Goal: Task Accomplishment & Management: Manage account settings

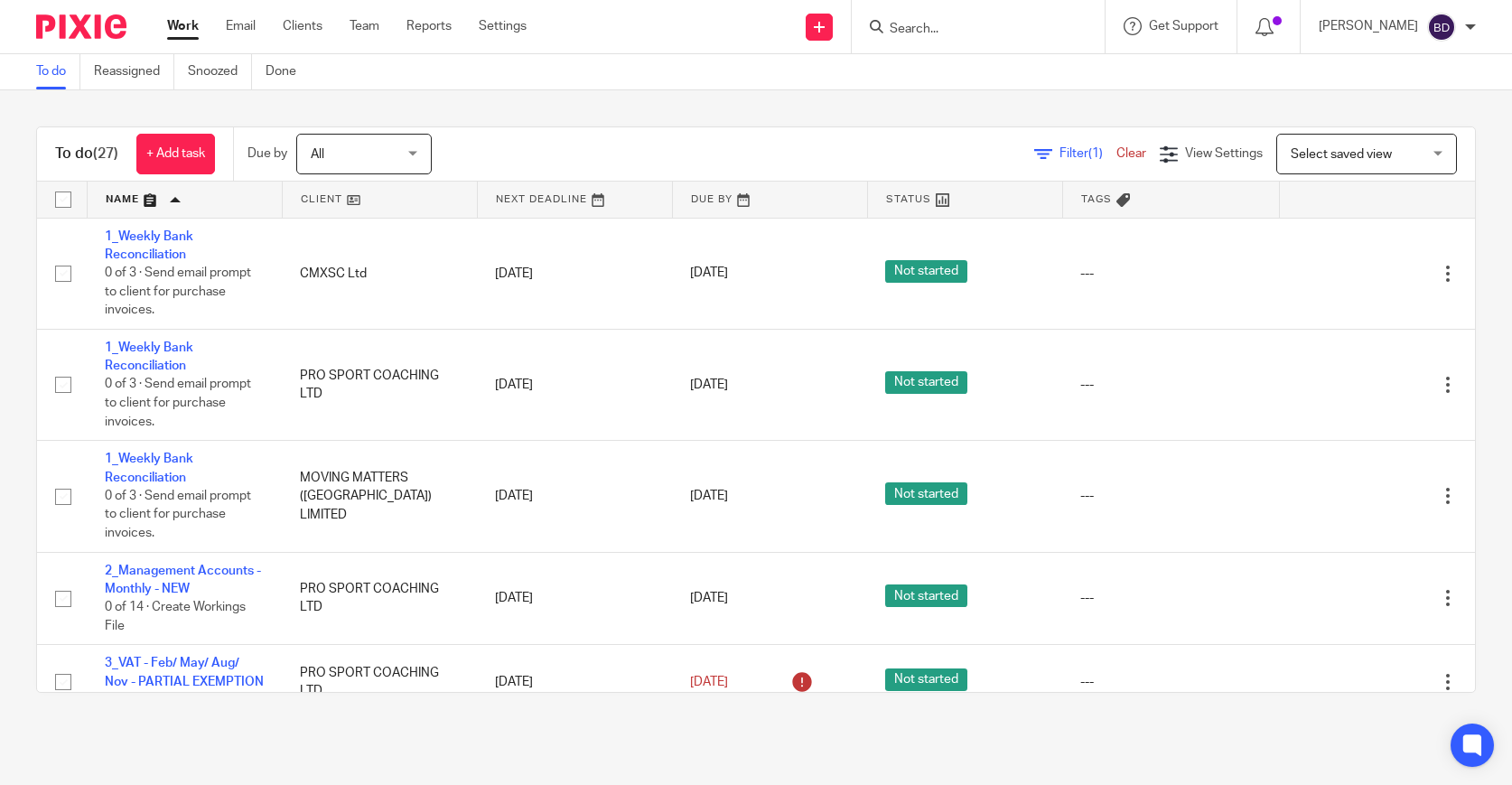
click at [995, 31] on input "Search" at bounding box center [968, 29] width 163 height 16
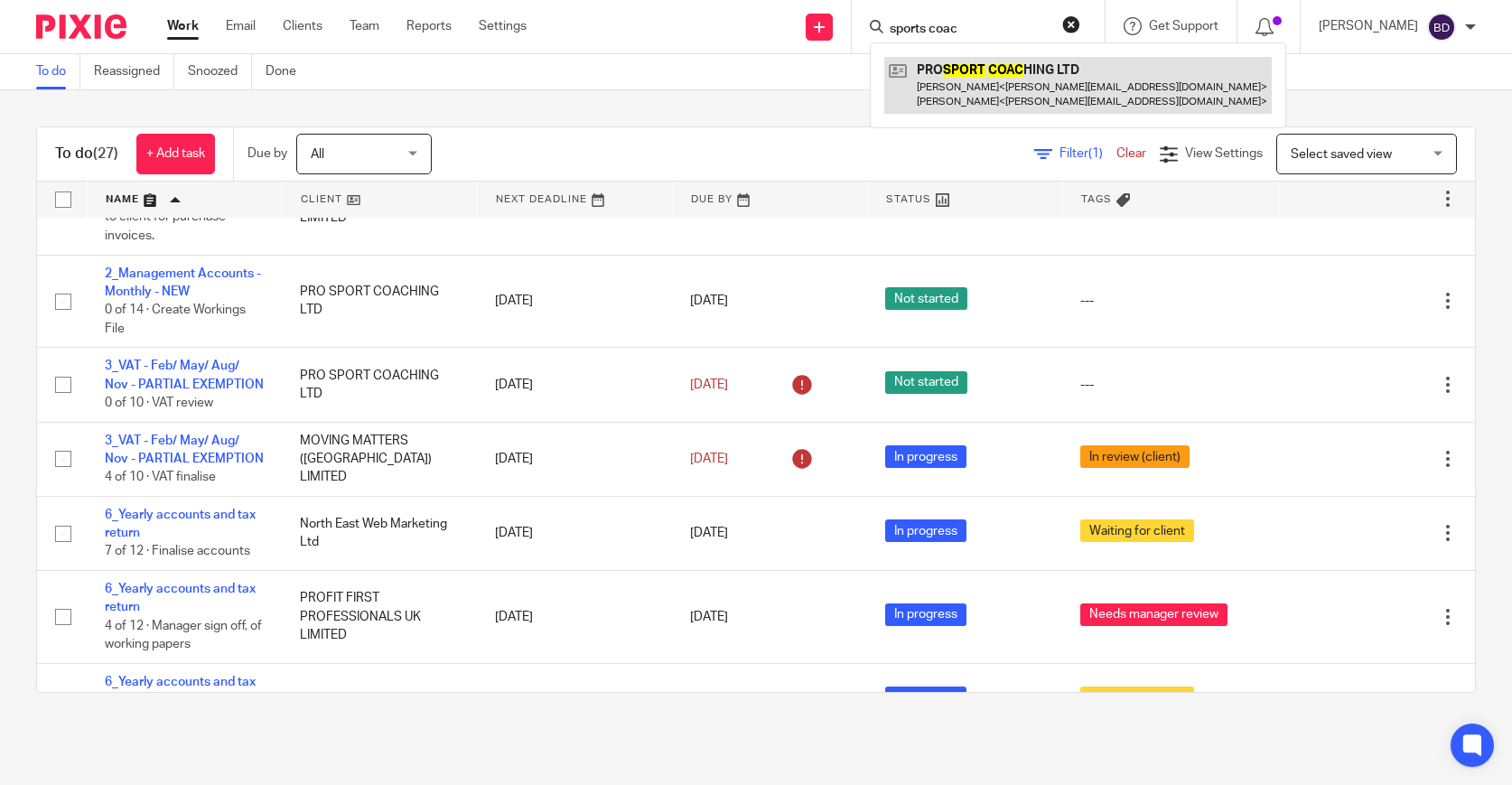
type input "sports coac"
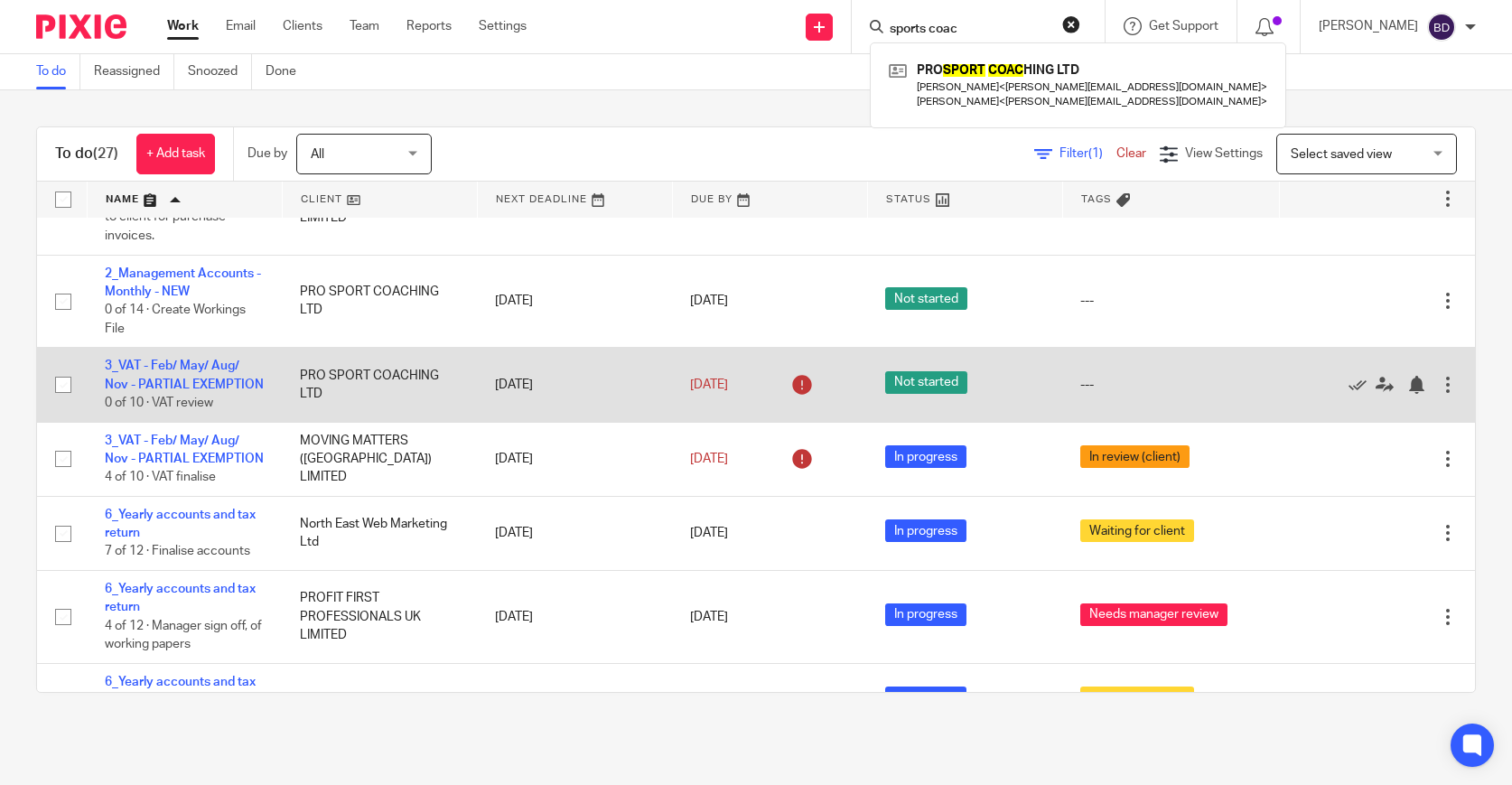
scroll to position [305, 0]
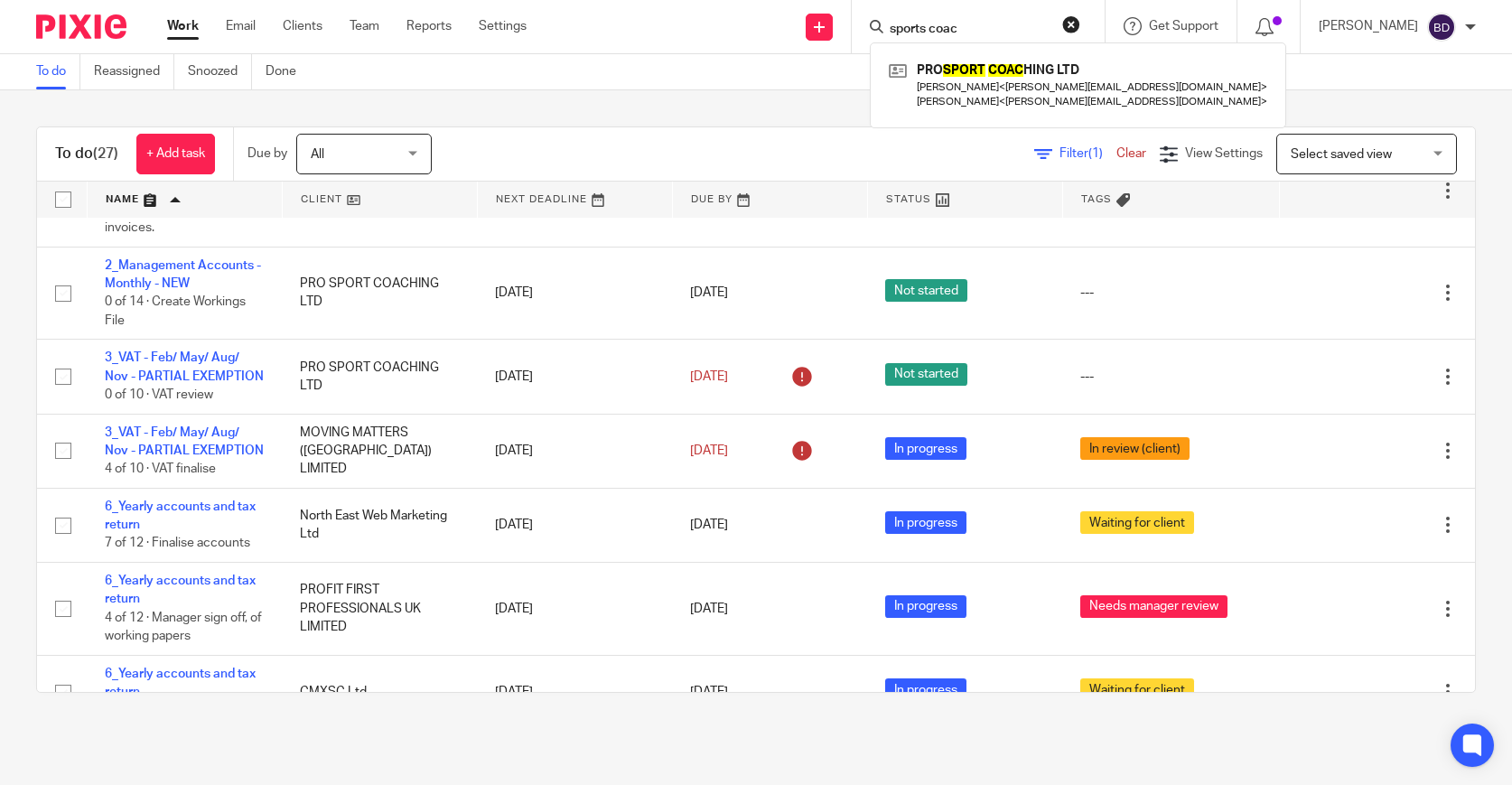
click at [64, 26] on img at bounding box center [81, 26] width 90 height 24
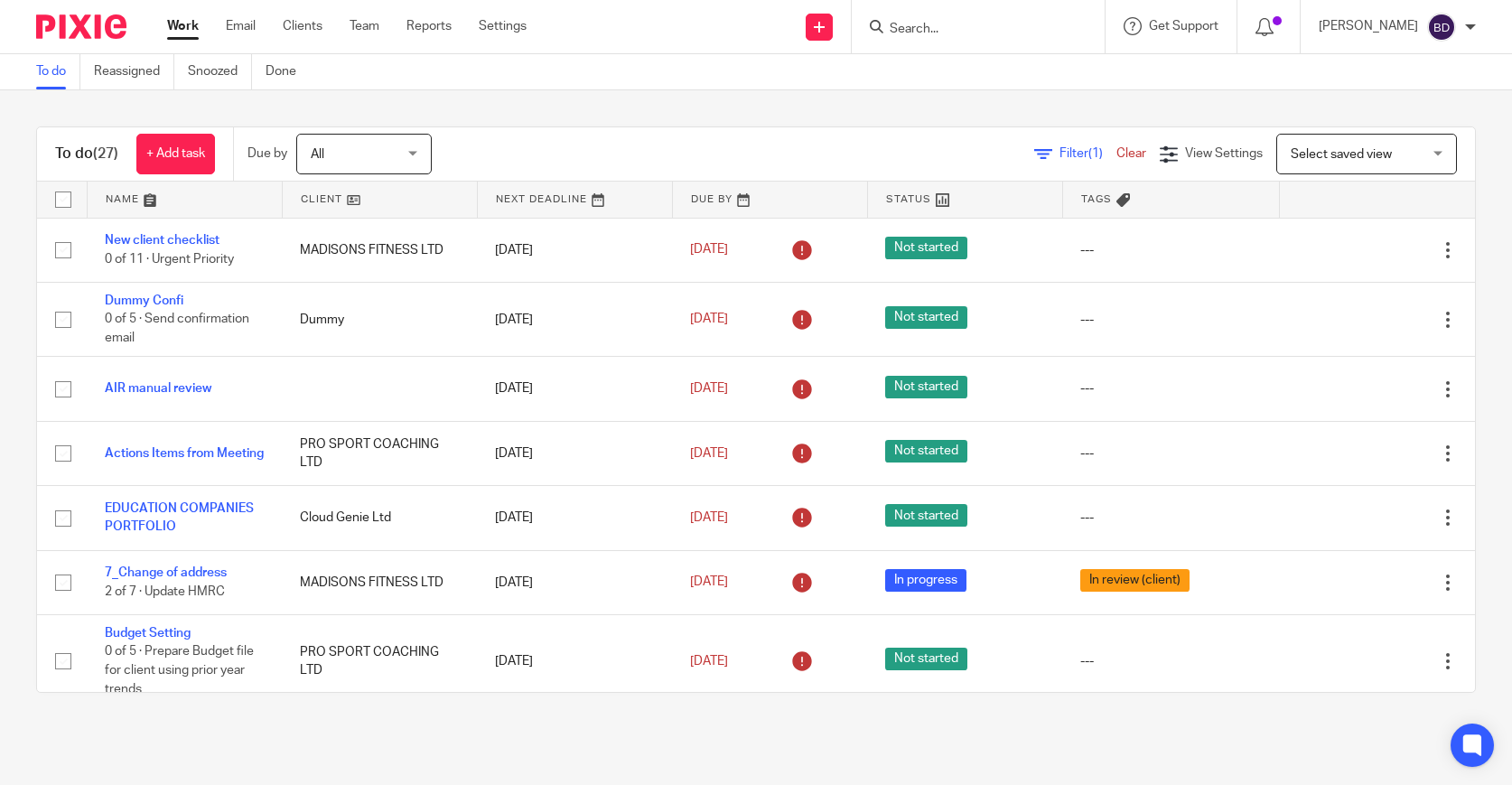
click at [153, 203] on link at bounding box center [184, 200] width 194 height 36
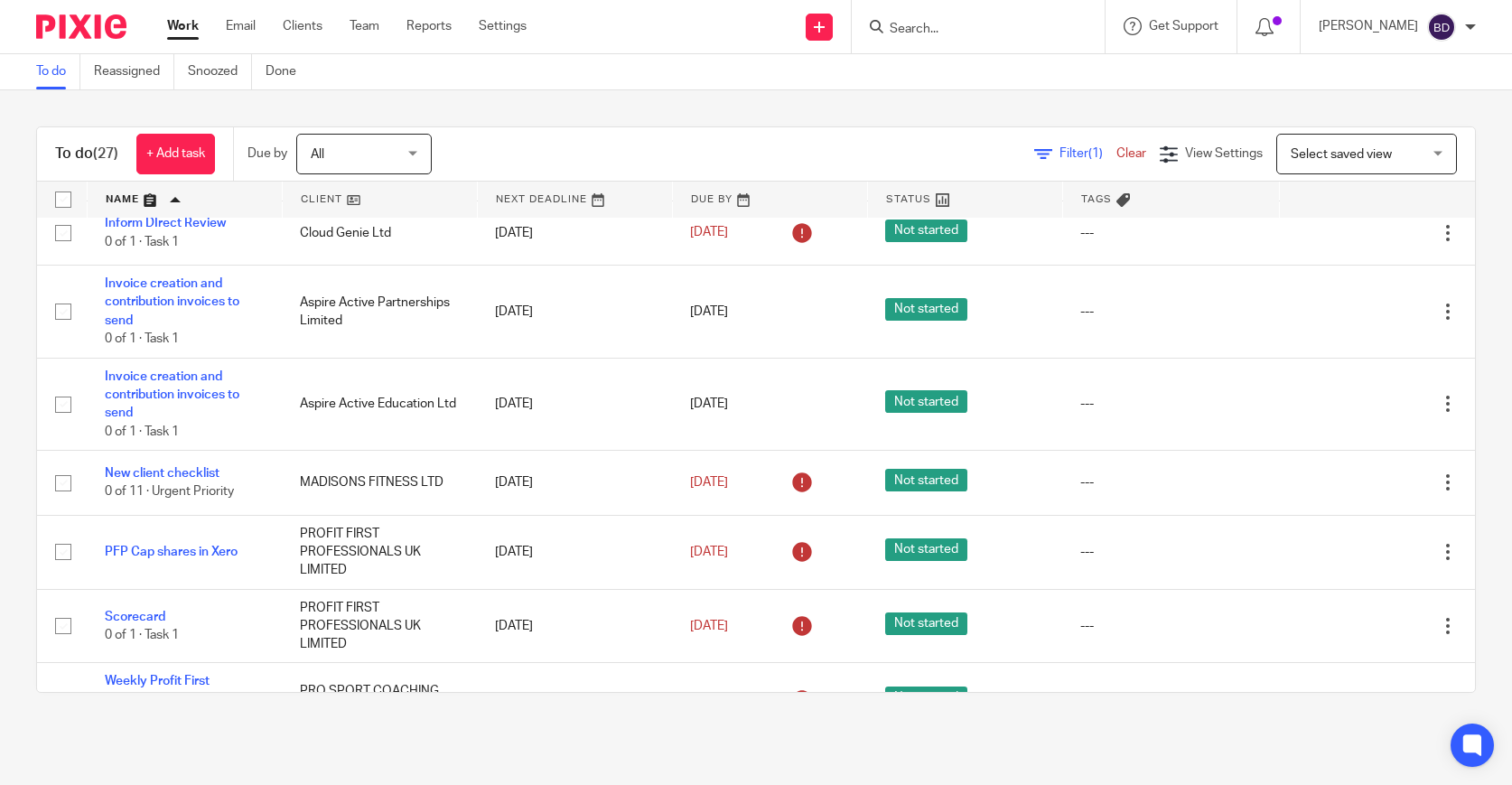
scroll to position [1738, 0]
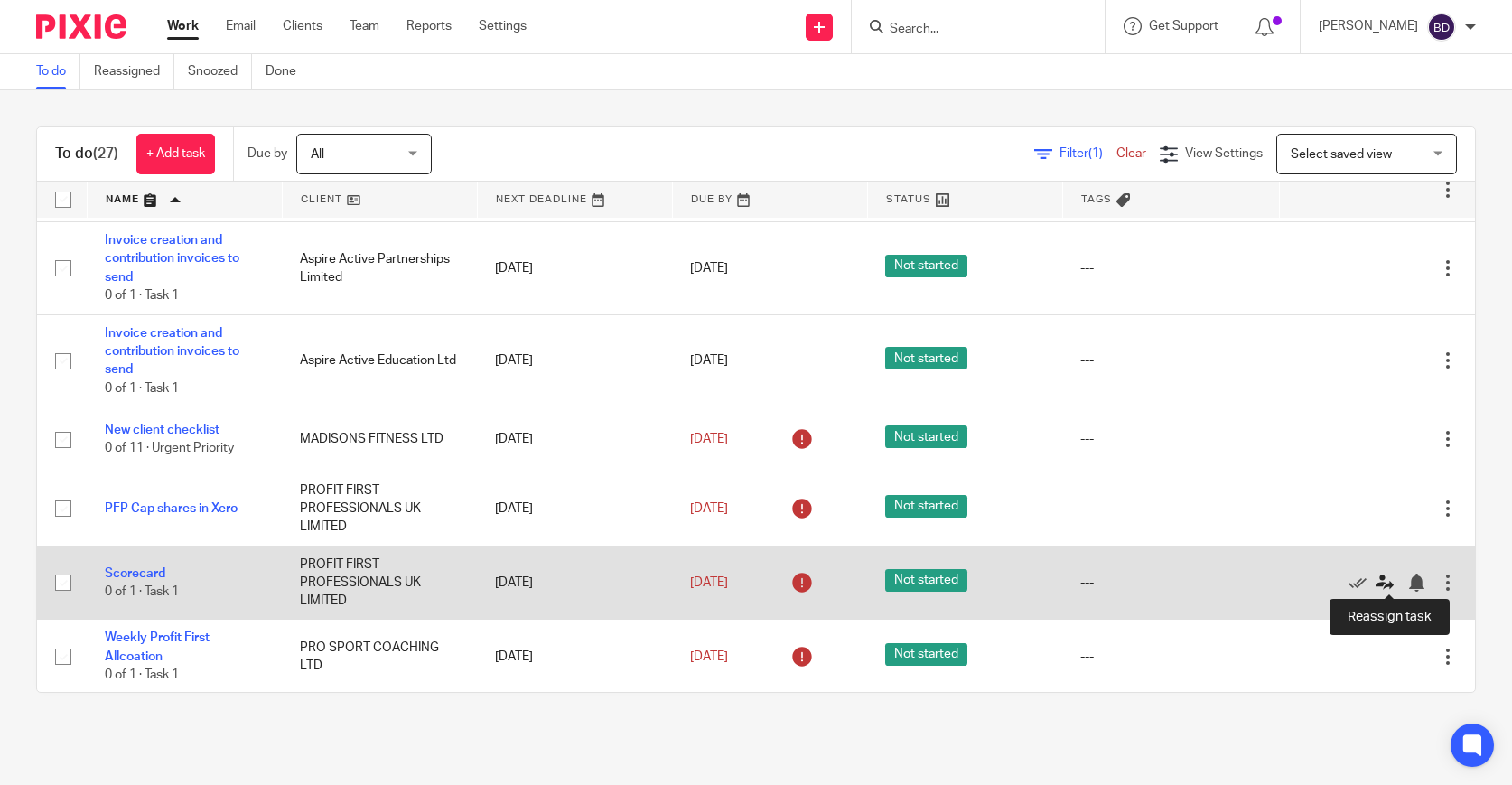
click at [1382, 584] on icon at bounding box center [1384, 582] width 18 height 18
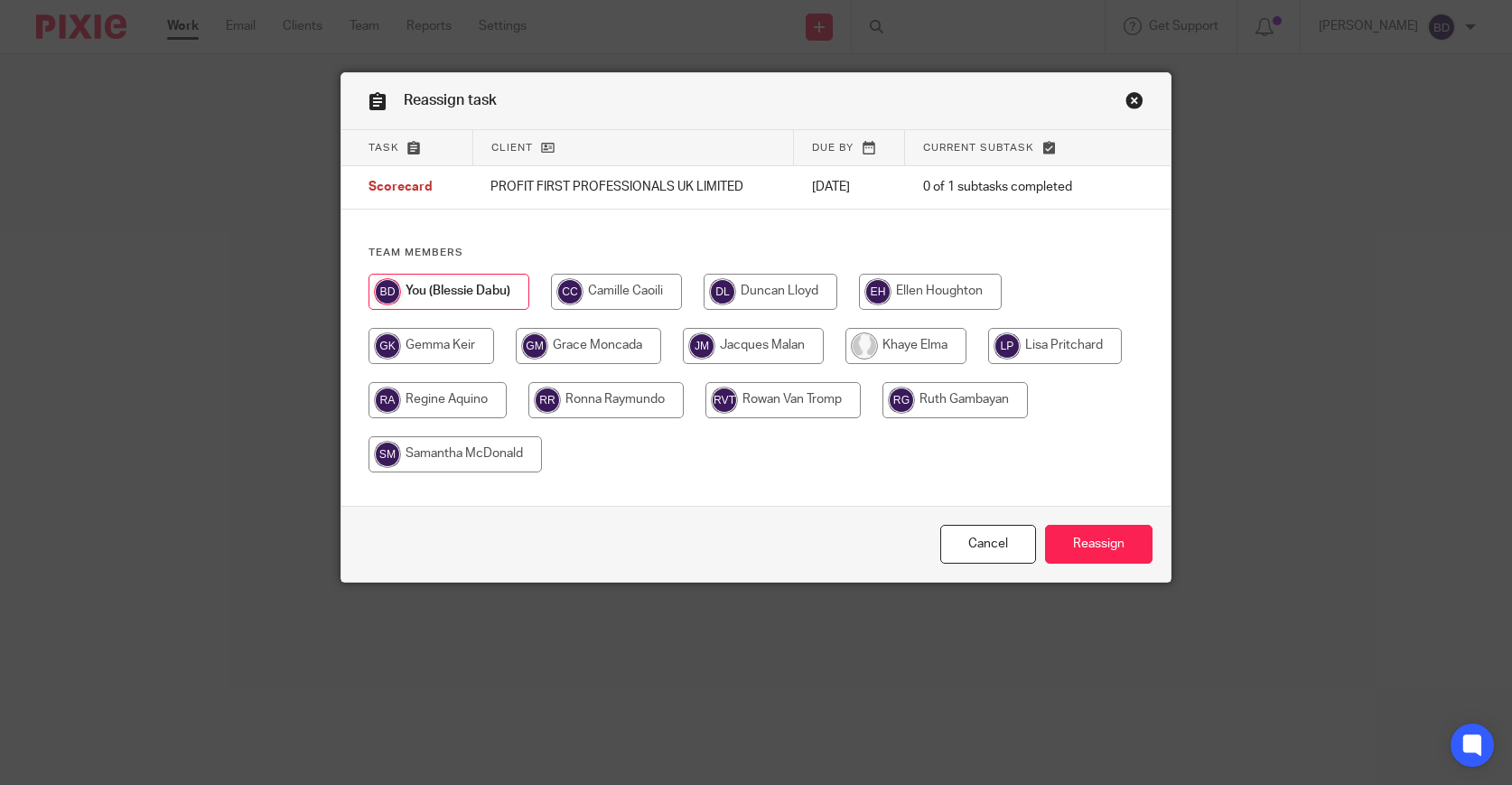
click at [883, 294] on input "radio" at bounding box center [931, 292] width 143 height 36
radio input "true"
click at [1086, 547] on input "Reassign" at bounding box center [1098, 544] width 107 height 39
